Goal: Contribute content: Add original content to the website for others to see

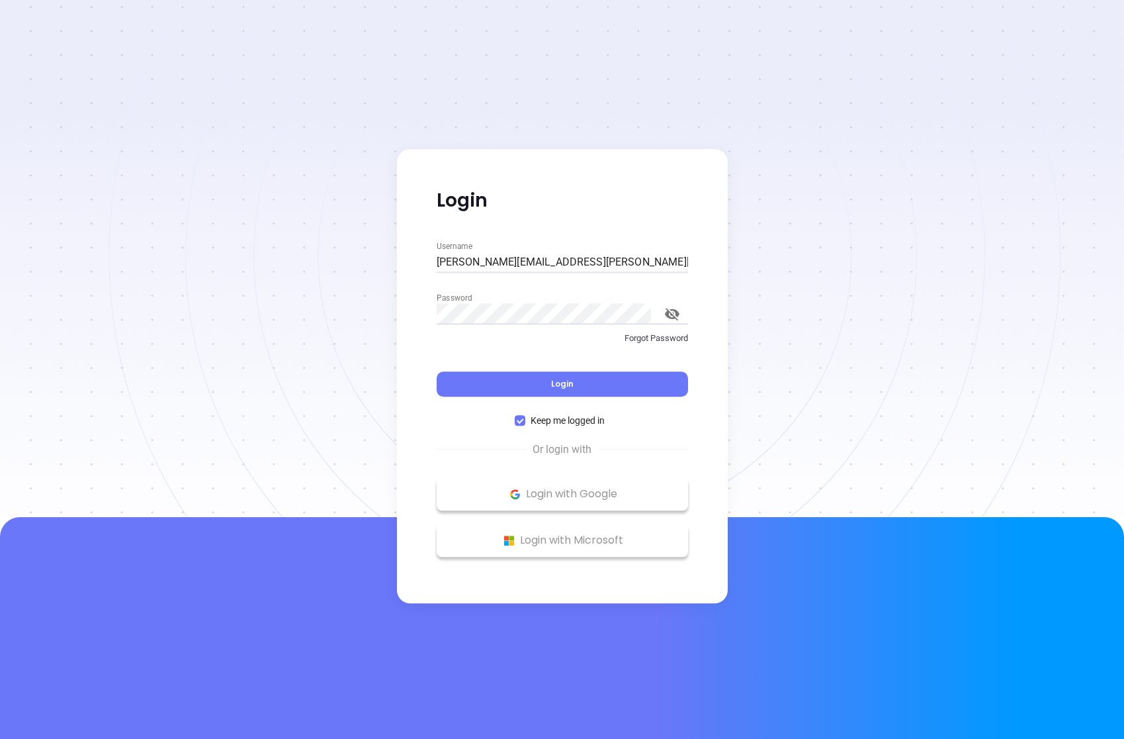
click at [504, 262] on input "andrea.cruz@binoxmsp.com" at bounding box center [563, 262] width 252 height 21
type input "andrea.cruz@motiva.net"
click at [603, 381] on button "Login" at bounding box center [563, 383] width 252 height 25
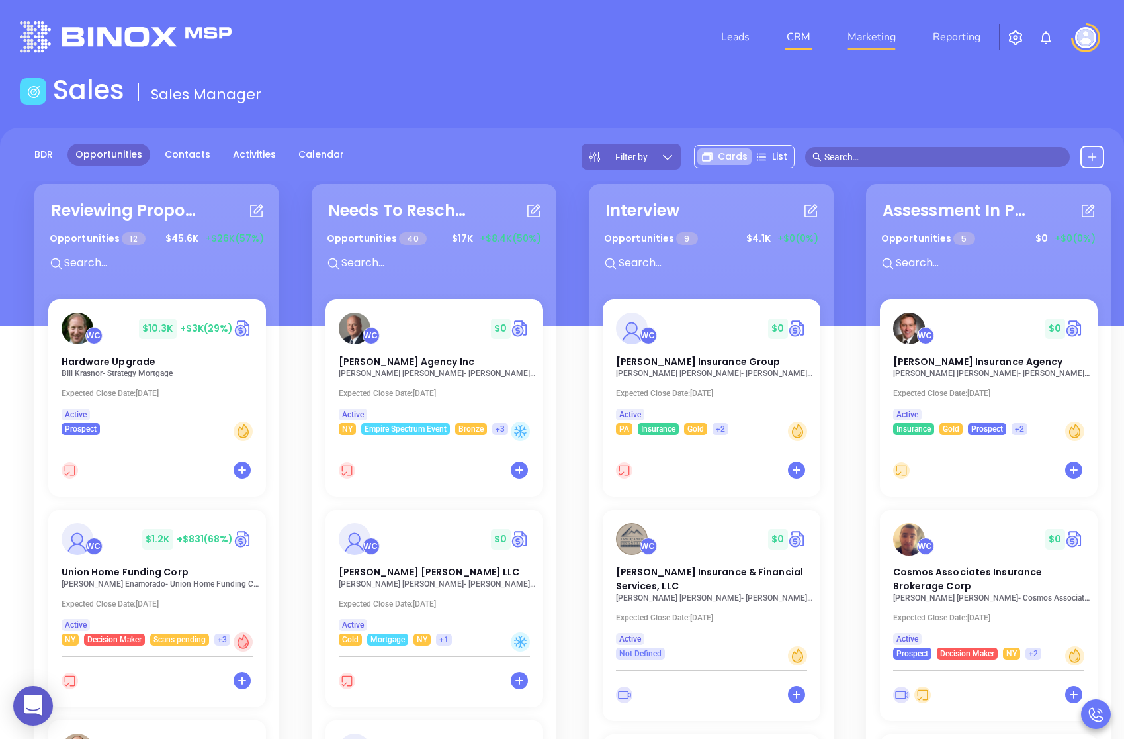
click at [873, 36] on link "Marketing" at bounding box center [872, 37] width 59 height 26
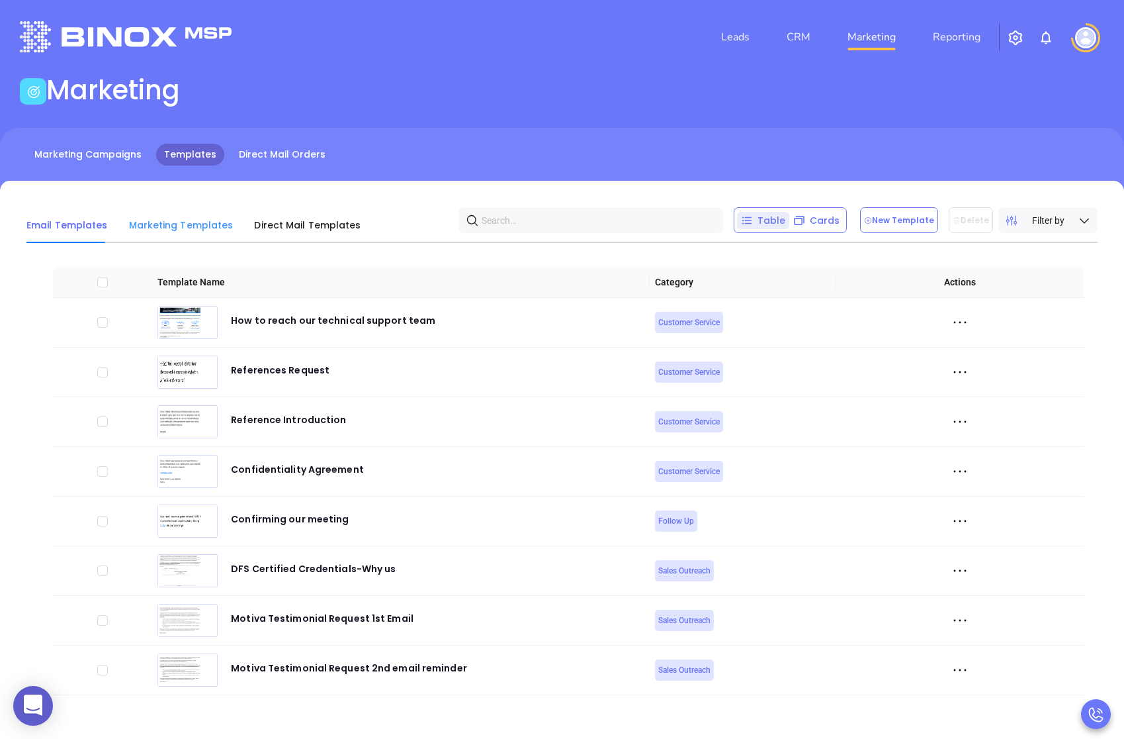
click at [178, 238] on div "Marketing Templates" at bounding box center [181, 225] width 105 height 36
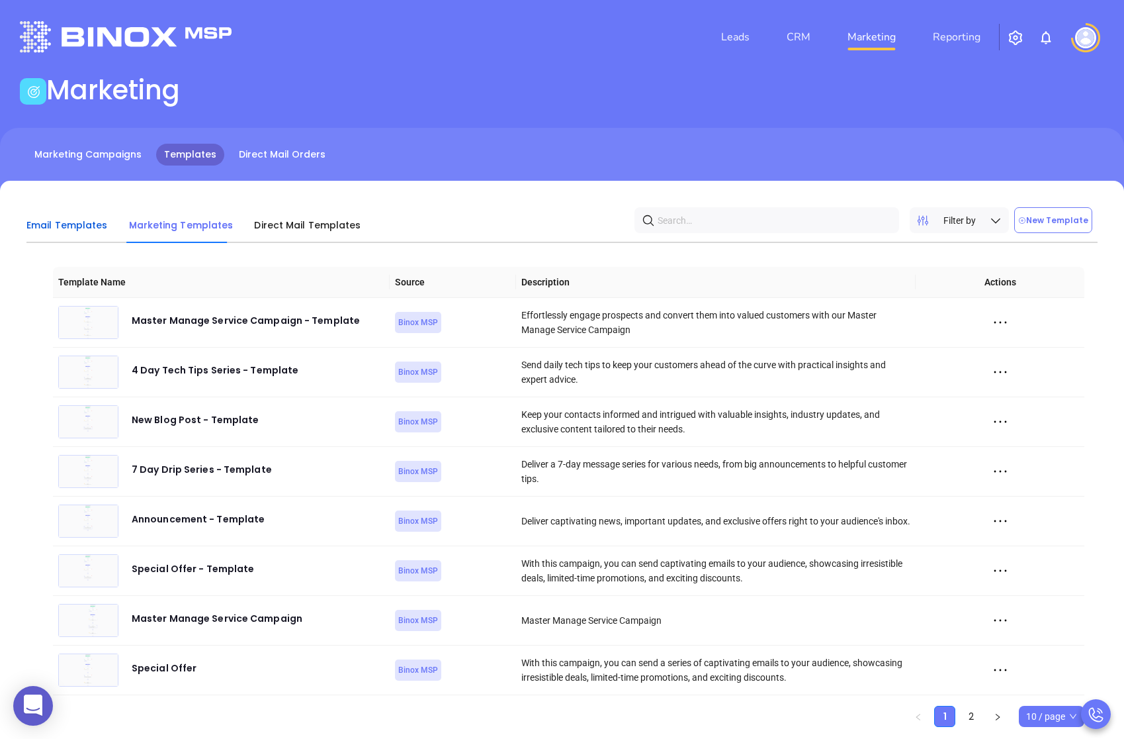
click at [86, 227] on span "Email Templates" at bounding box center [66, 224] width 81 height 13
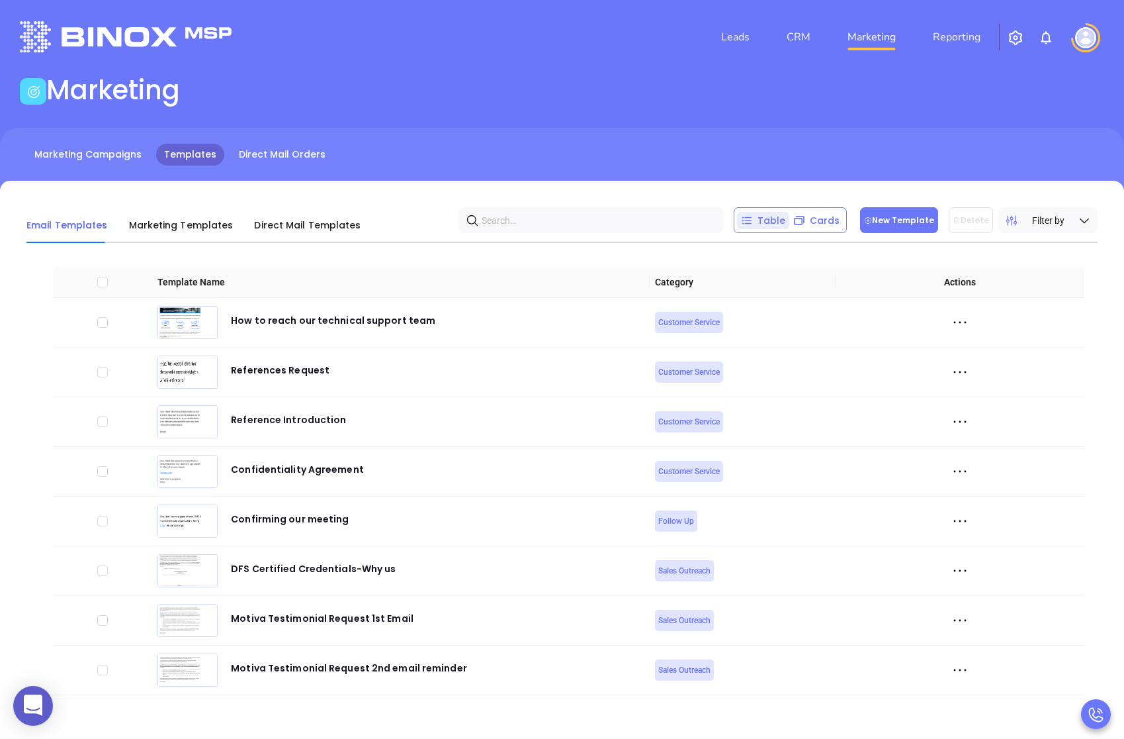
click at [893, 213] on button "New Template" at bounding box center [899, 220] width 78 height 26
click at [1054, 224] on span "Filter by" at bounding box center [1048, 220] width 32 height 15
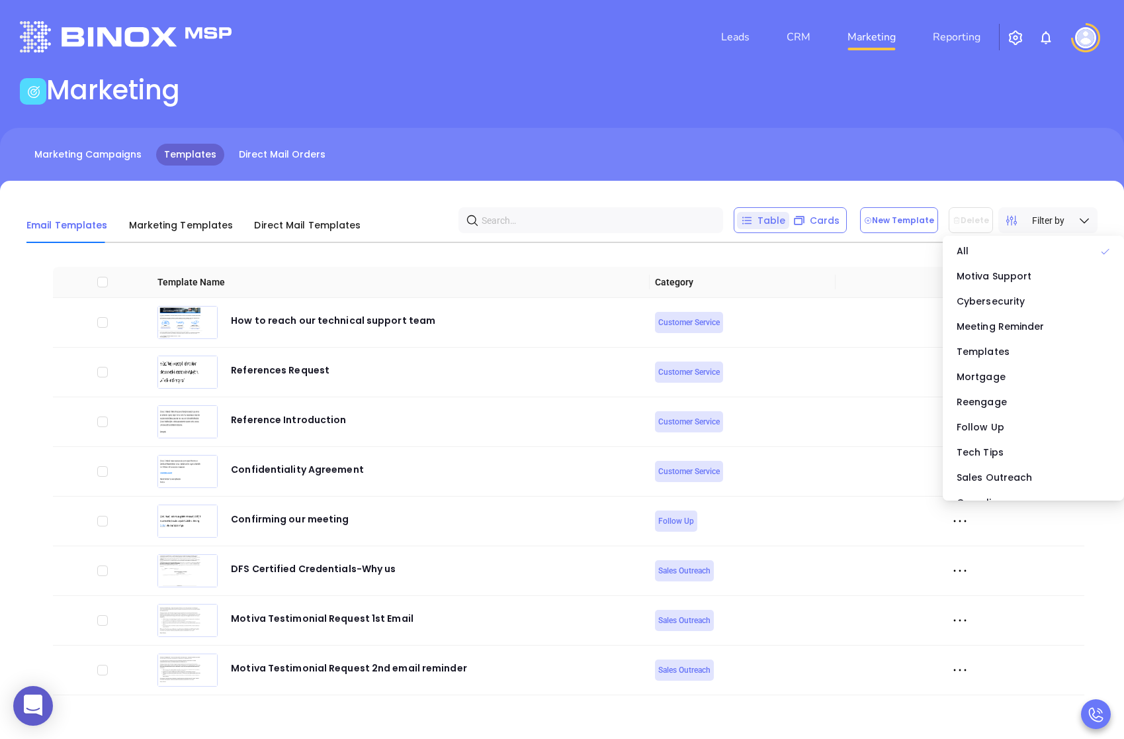
click at [1054, 224] on span "Filter by" at bounding box center [1048, 220] width 32 height 15
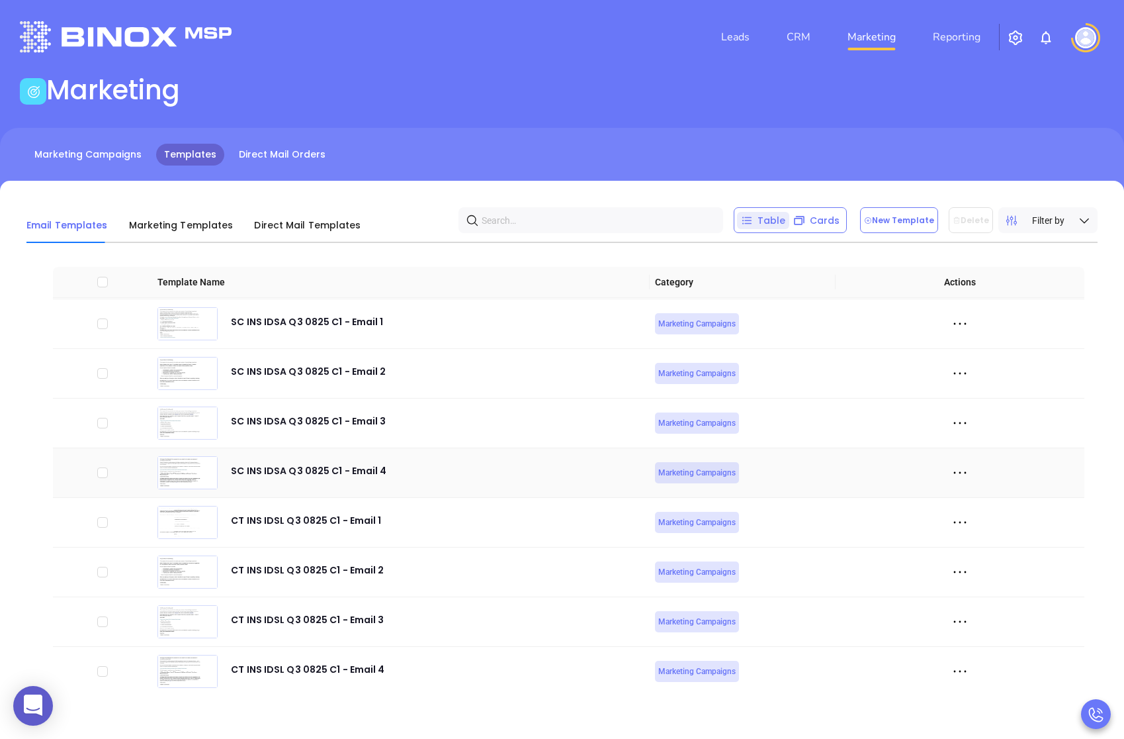
scroll to position [4120, 0]
click at [923, 226] on button "New Template" at bounding box center [899, 220] width 78 height 26
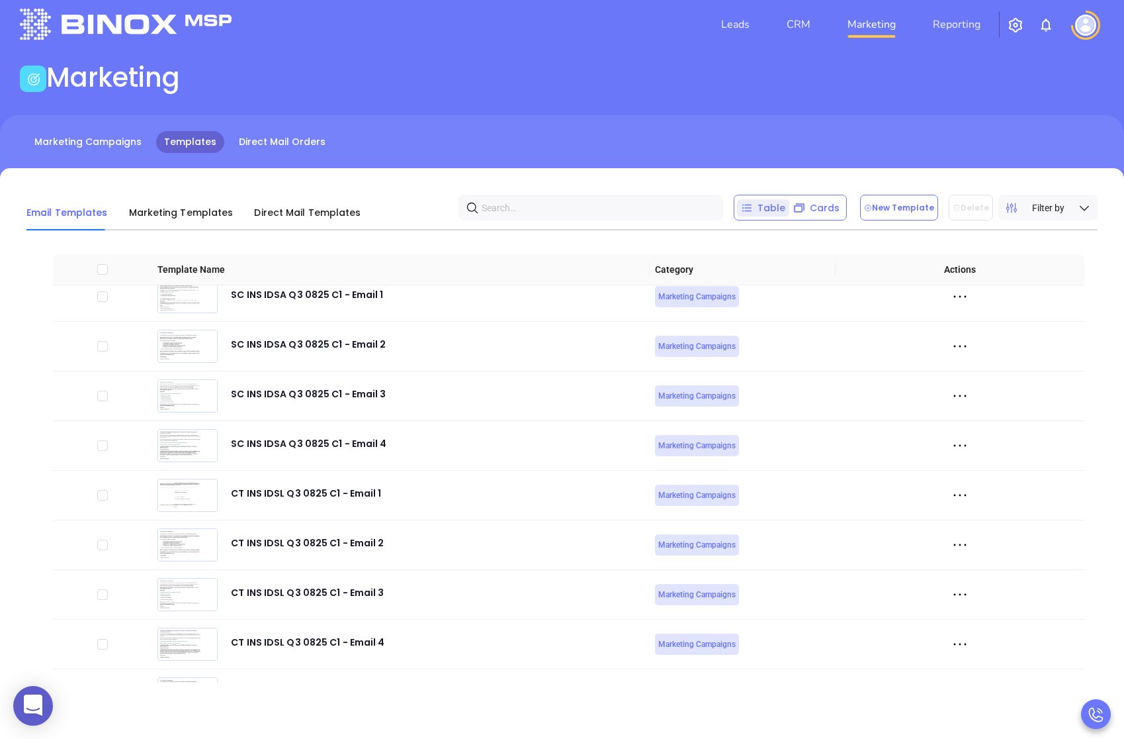
scroll to position [4170, 0]
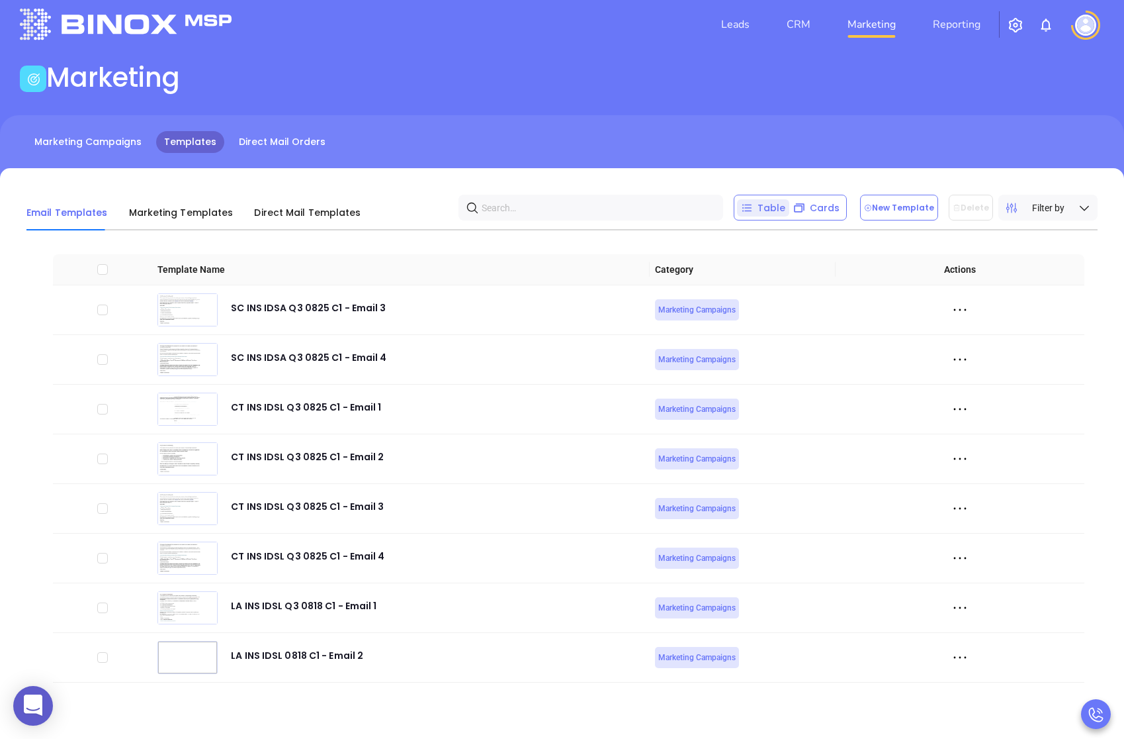
click at [303, 699] on div "Email Templates Marketing Templates Direct Mail Templates Table Cards New Templ…" at bounding box center [562, 453] width 1124 height 571
click at [958, 659] on icon at bounding box center [960, 657] width 20 height 20
click at [982, 605] on div "Edit" at bounding box center [1021, 610] width 120 height 15
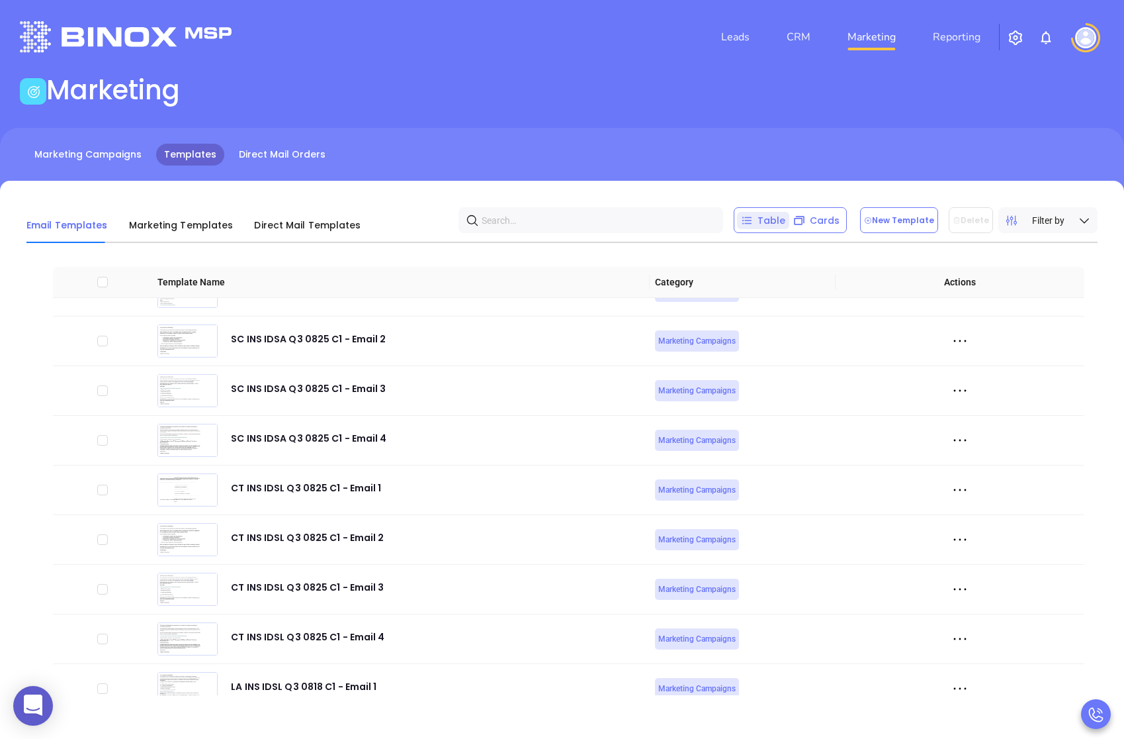
scroll to position [4170, 0]
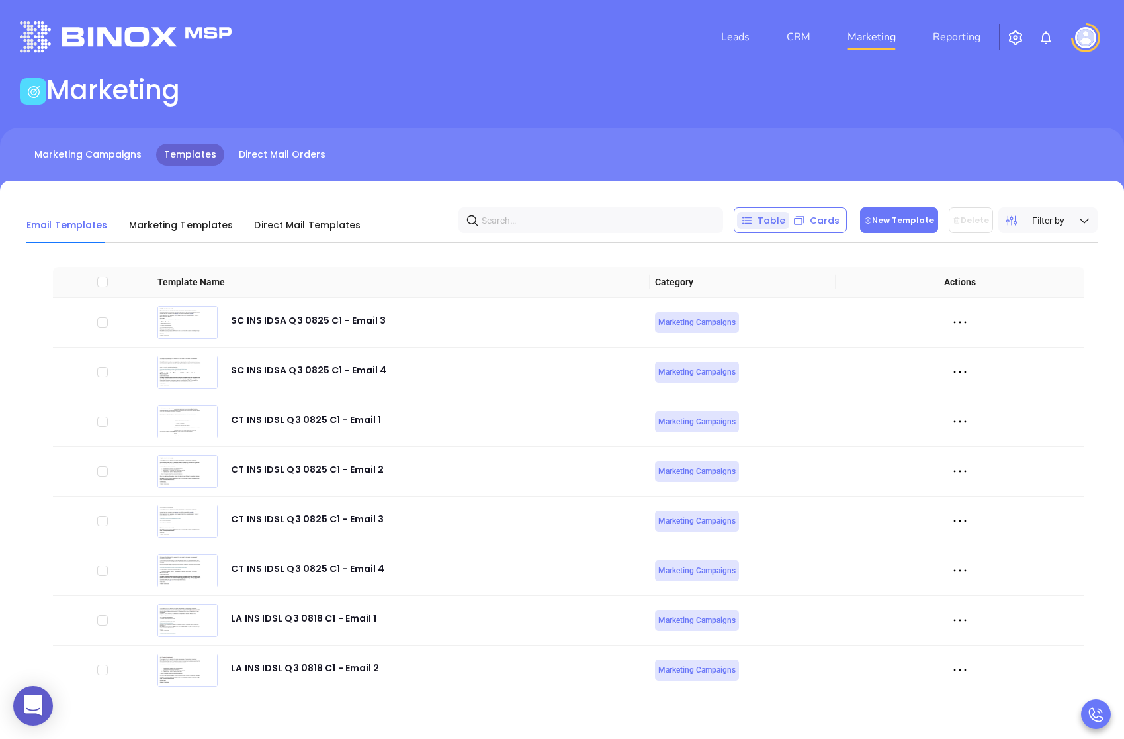
click at [888, 222] on button "New Template" at bounding box center [899, 220] width 78 height 26
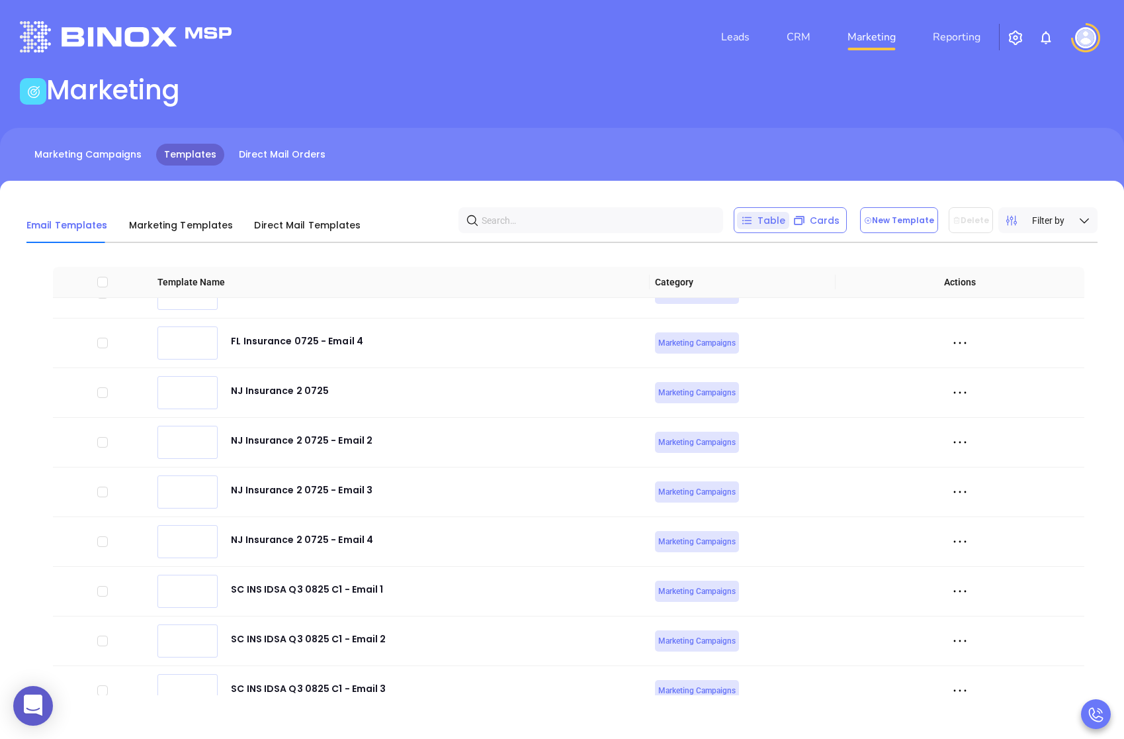
scroll to position [4219, 0]
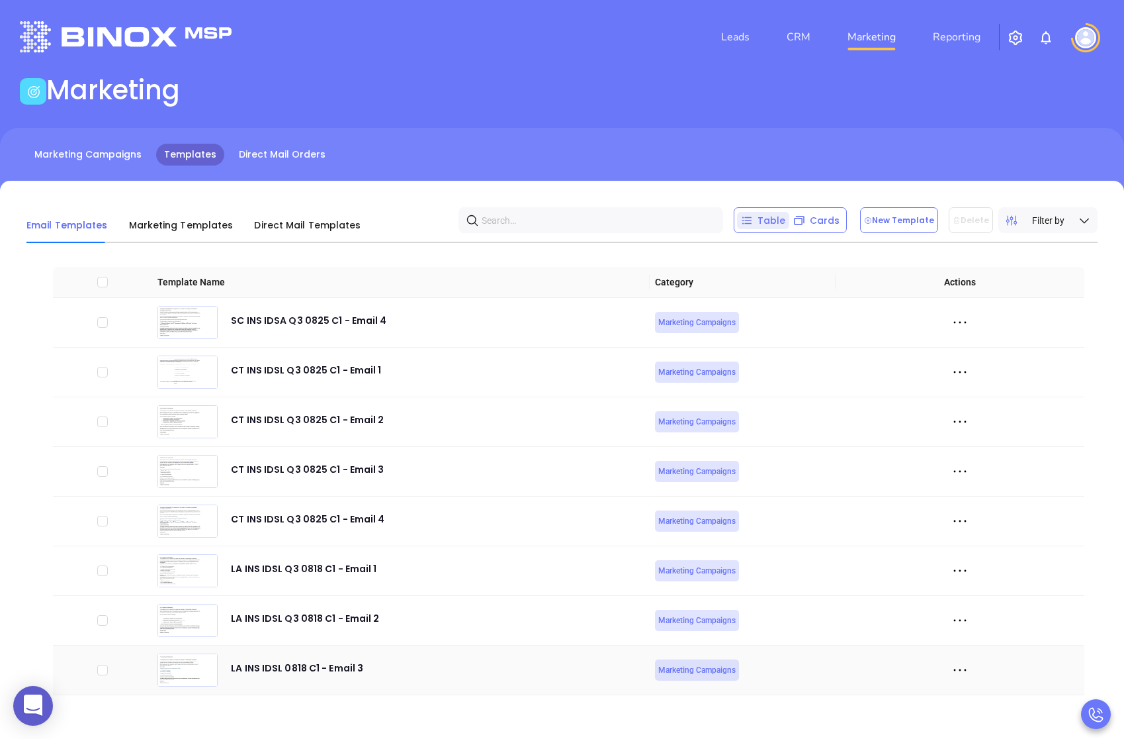
click at [957, 672] on icon at bounding box center [960, 670] width 20 height 20
click at [976, 631] on li "Edit" at bounding box center [1021, 623] width 136 height 28
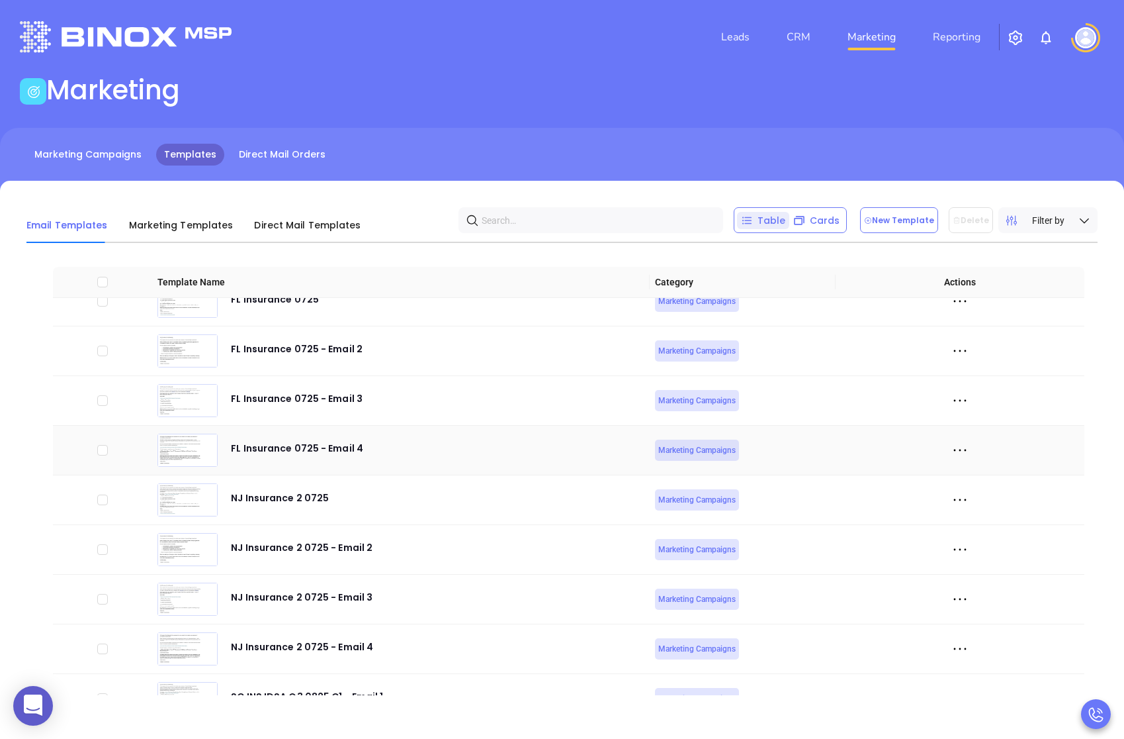
scroll to position [4219, 0]
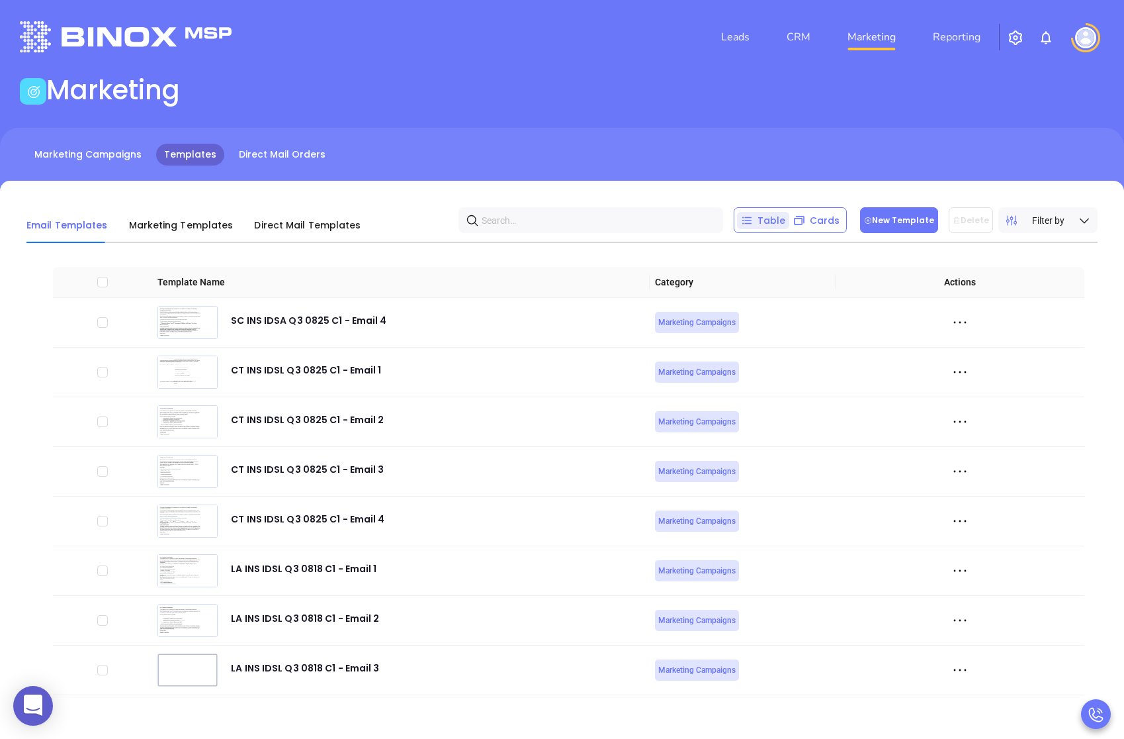
click at [907, 219] on button "New Template" at bounding box center [899, 220] width 78 height 26
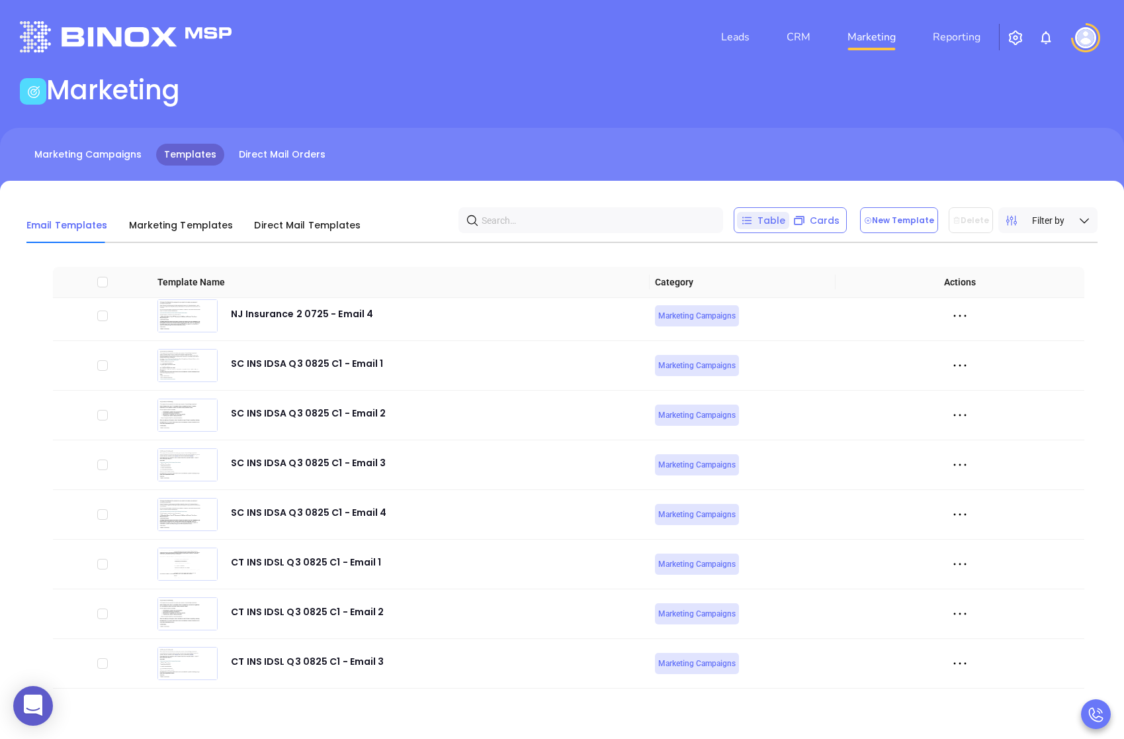
scroll to position [4269, 0]
